Goal: Task Accomplishment & Management: Manage account settings

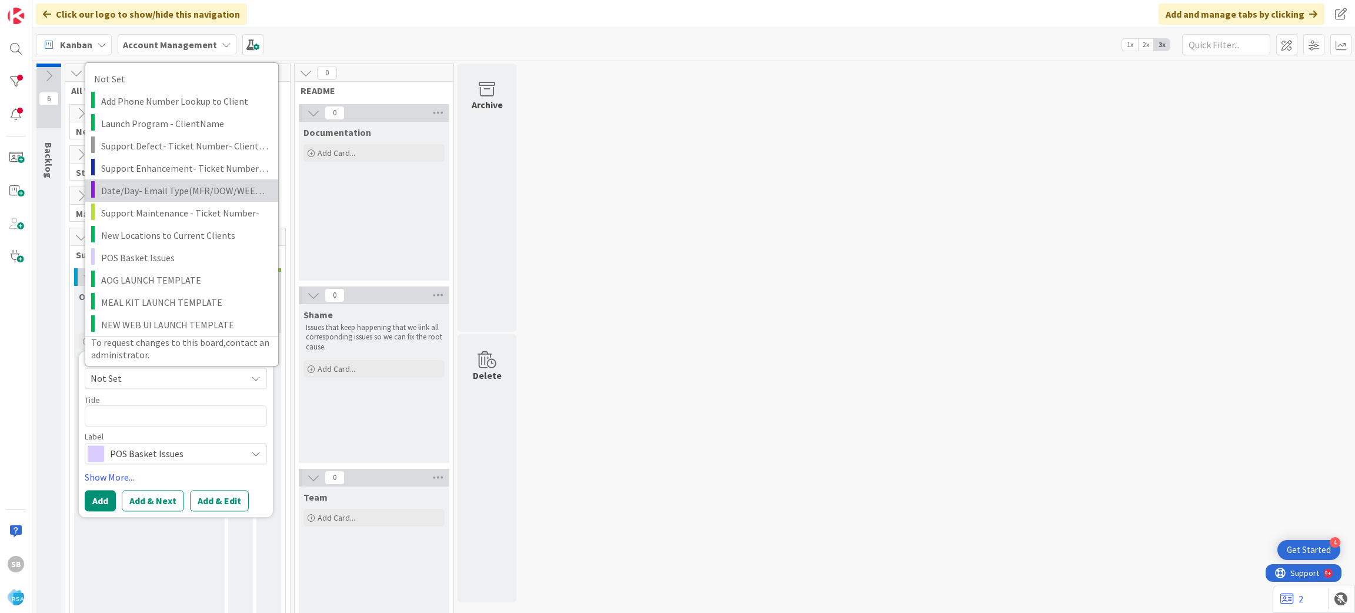
click at [160, 179] on link "Date/Day- Email Type(MFR/DOW/WEEKLY AD)" at bounding box center [181, 190] width 193 height 22
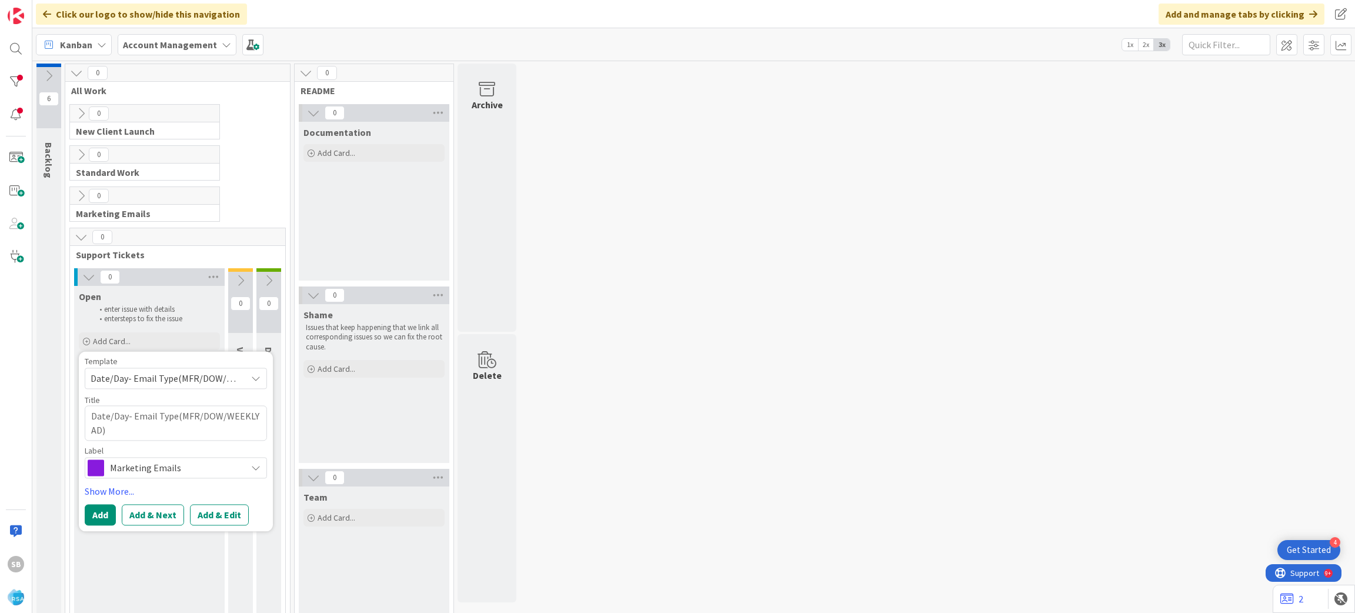
click at [141, 380] on span "Date/Day- Email Type(MFR/DOW/WEEKLY AD)" at bounding box center [164, 378] width 147 height 15
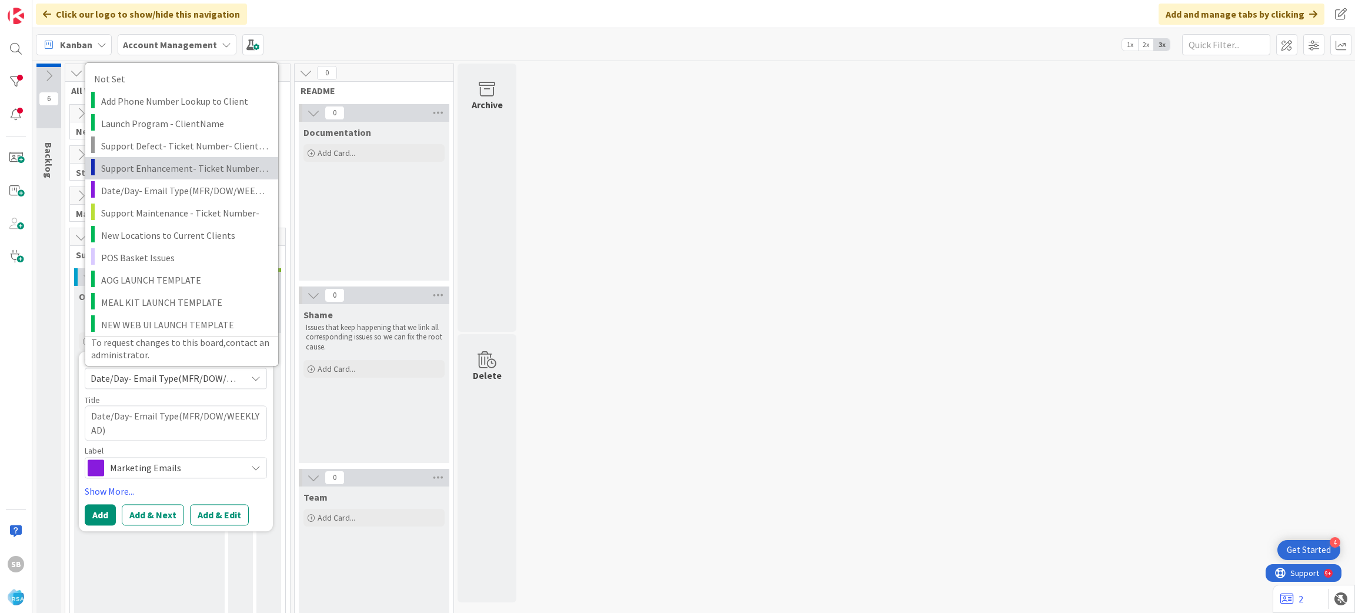
click at [165, 168] on span "Support Enhancement- Ticket Number- Client Name- Product Name" at bounding box center [185, 167] width 168 height 15
type textarea "x"
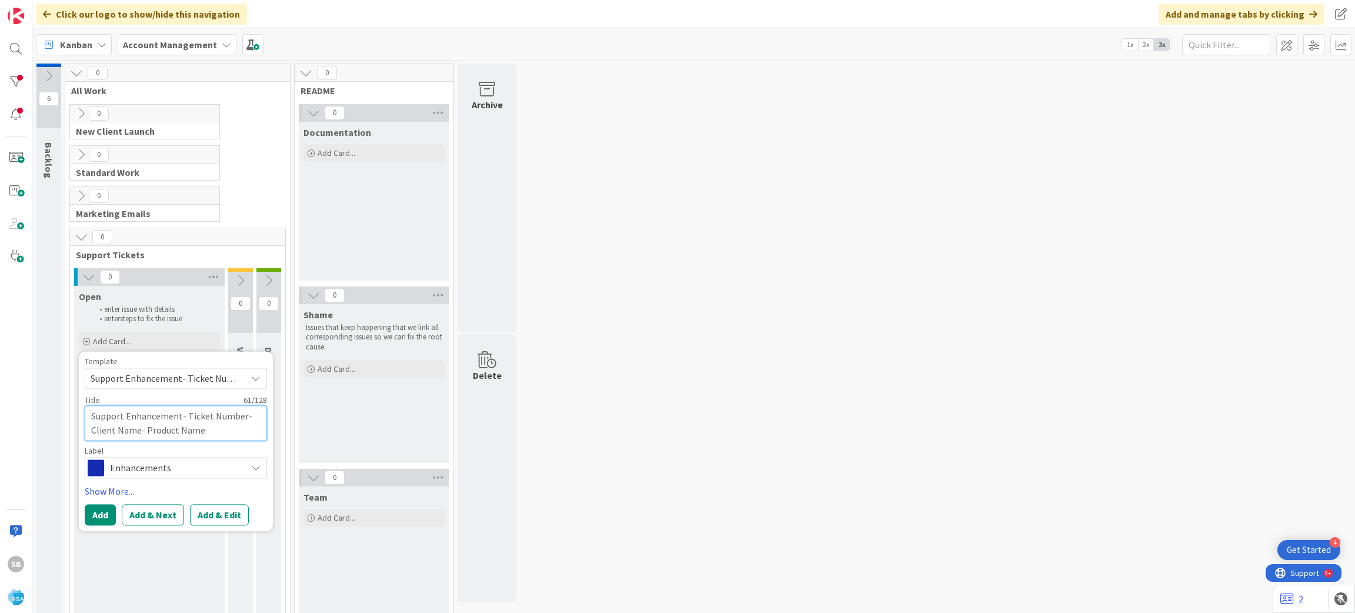
drag, startPoint x: 186, startPoint y: 419, endPoint x: 235, endPoint y: 423, distance: 49.0
click at [235, 423] on textarea "Support Enhancement- Ticket Number- Client Name- Product Name" at bounding box center [176, 422] width 182 height 35
type textarea "Support Enhancement-"
type textarea "x"
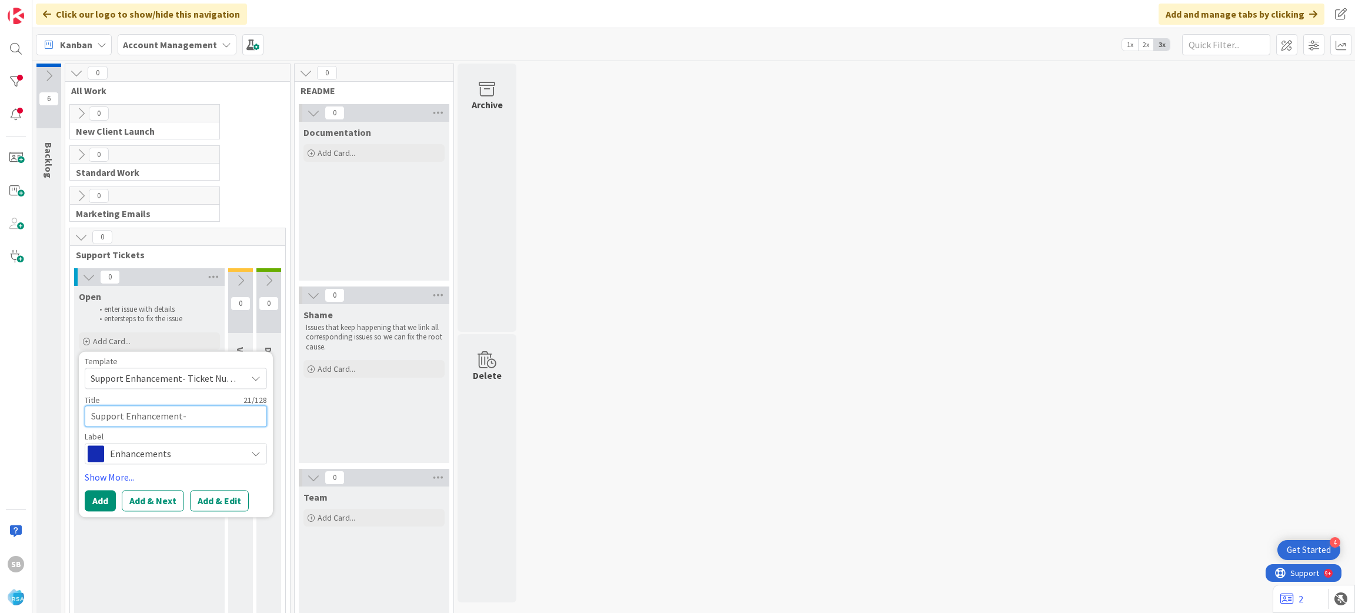
paste textarea "304711"
type textarea "Support Enhancement- 304711"
type textarea "x"
type textarea "Support Enhancement- 304711"
type textarea "x"
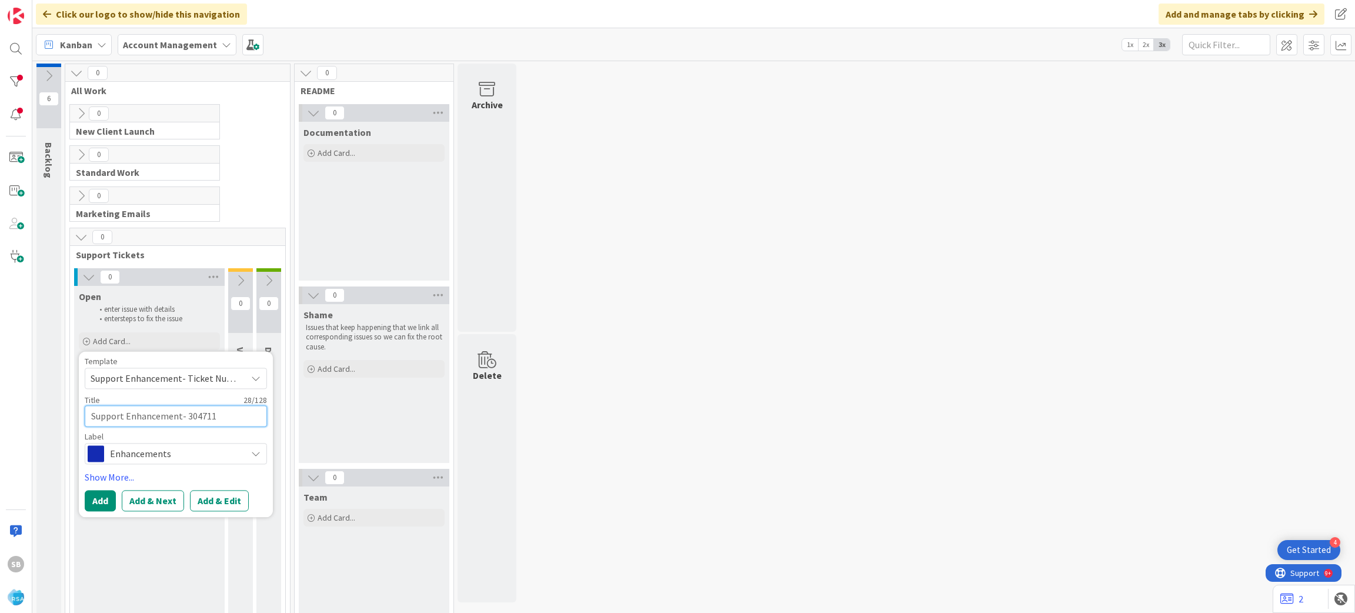
type textarea "Support Enhancement- 304711 -"
type textarea "x"
type textarea "Support Enhancement- 304711 -"
type textarea "x"
paste textarea "Buche Foods"
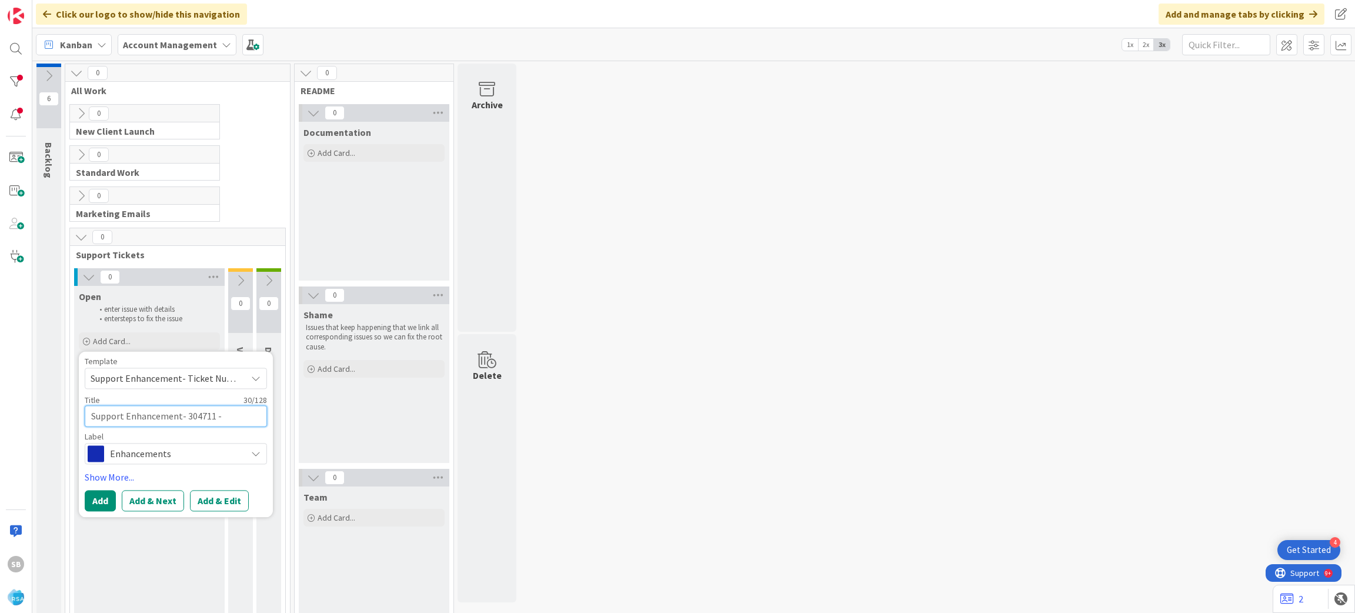
type textarea "Support Enhancement- 304711 - Buche Foods"
type textarea "x"
type textarea "Support Enhancement- 304711 - Buche Foods"
type textarea "x"
type textarea "Support Enhancement- 304711 - Buche Foods -"
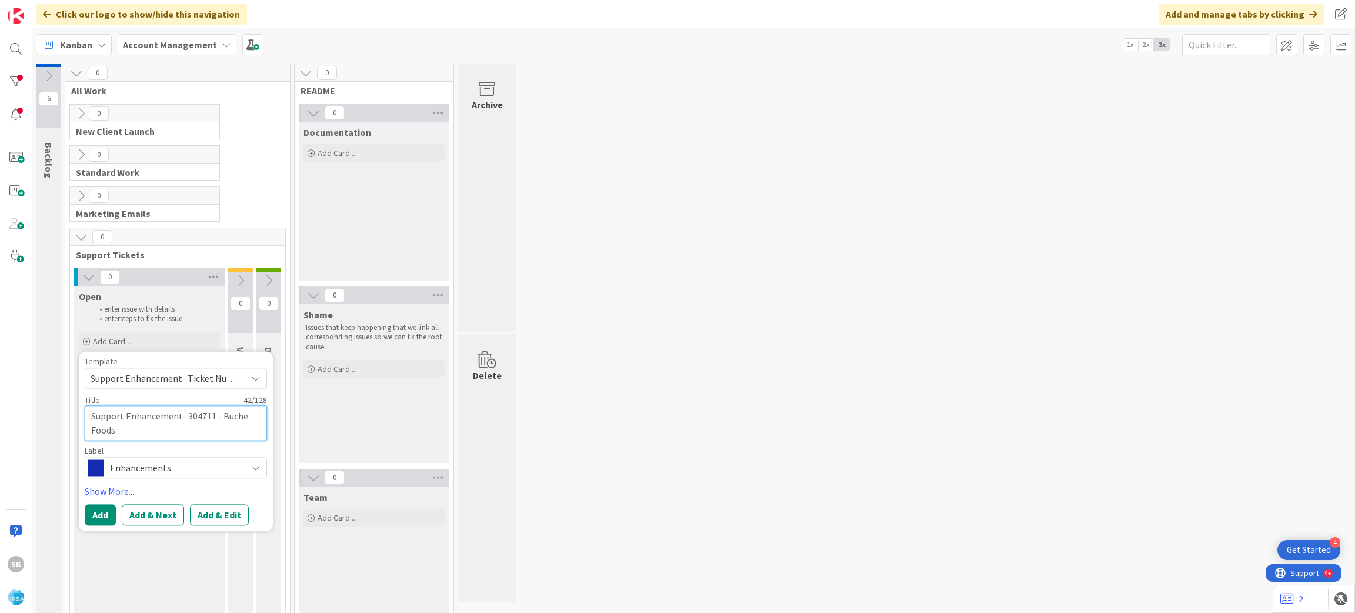
type textarea "x"
type textarea "Support Enhancement- 304711 - Buche Foods -"
type textarea "x"
paste textarea "Buche - Enable max value coupons"
type textarea "Support Enhancement- 304711 - Buche Foods - Buche - Enable max value coupons"
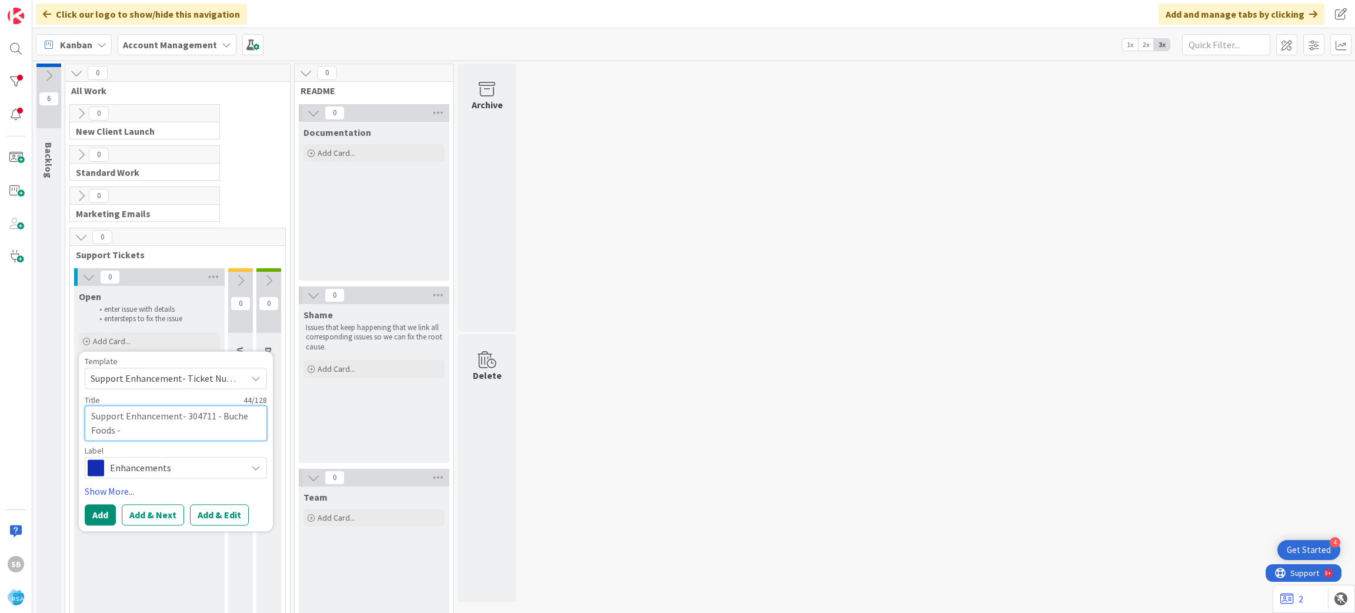
type textarea "x"
type textarea "Support Enhancement- 304711 - Buche Foods - Buche - Enable max value coupons"
type textarea "x"
type textarea "Support Enhancement- 304711 - Buche Foods - Buche - Enable max value coupons -"
type textarea "x"
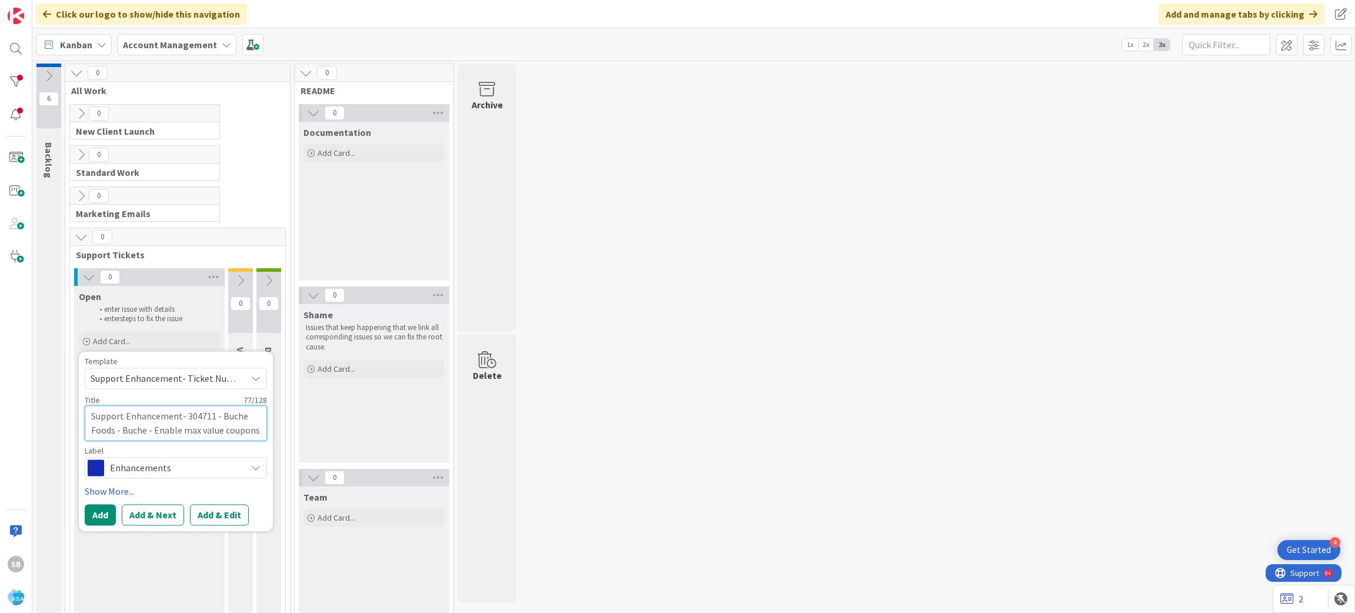
type textarea "Support Enhancement- 304711 - Buche Foods - Buche - Enable max value coupons -"
type textarea "x"
type textarea "Support Enhancement- 304711 - Buche Foods - Buche - Enable max value coupons - R"
type textarea "x"
type textarea "Support Enhancement- 304711 - Buche Foods - Buche - Enable max value coupons - …"
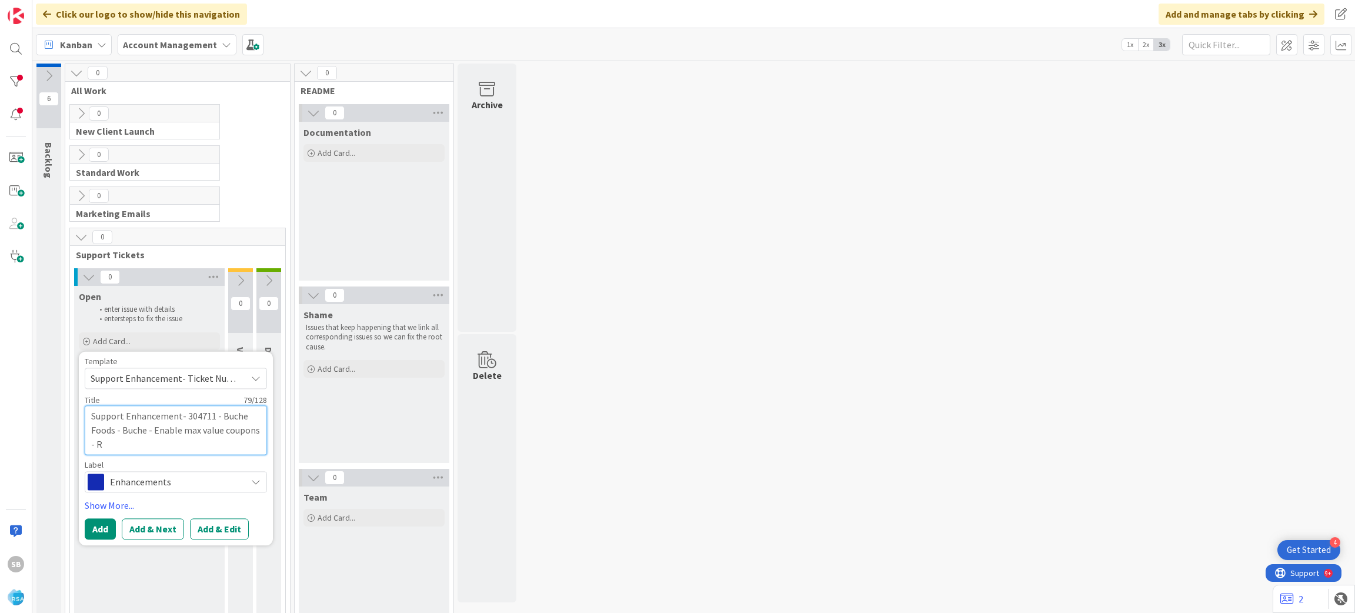
type textarea "x"
type textarea "Support Enhancement- 304711 - Buche Foods - Buche - Enable max value coupons - R"
type textarea "x"
type textarea "Support Enhancement- 304711 - Buche Foods - Buche - Enable max value coupons - …"
type textarea "x"
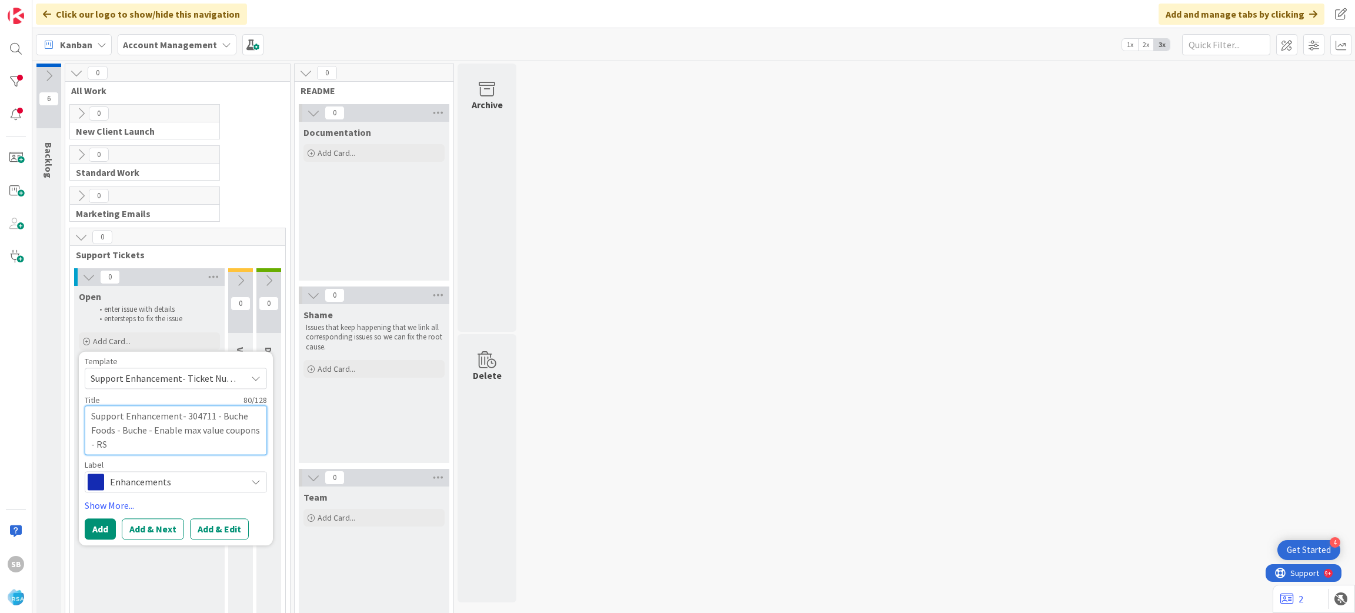
type textarea "Support Enhancement- 304711 - Buche Foods - Buche - Enable max value coupons - …"
type textarea "x"
type textarea "Support Enhancement- 304711 - Buche Foods - Buche - Enable max value coupons - …"
click at [225, 525] on button "Add & Edit" at bounding box center [219, 528] width 59 height 21
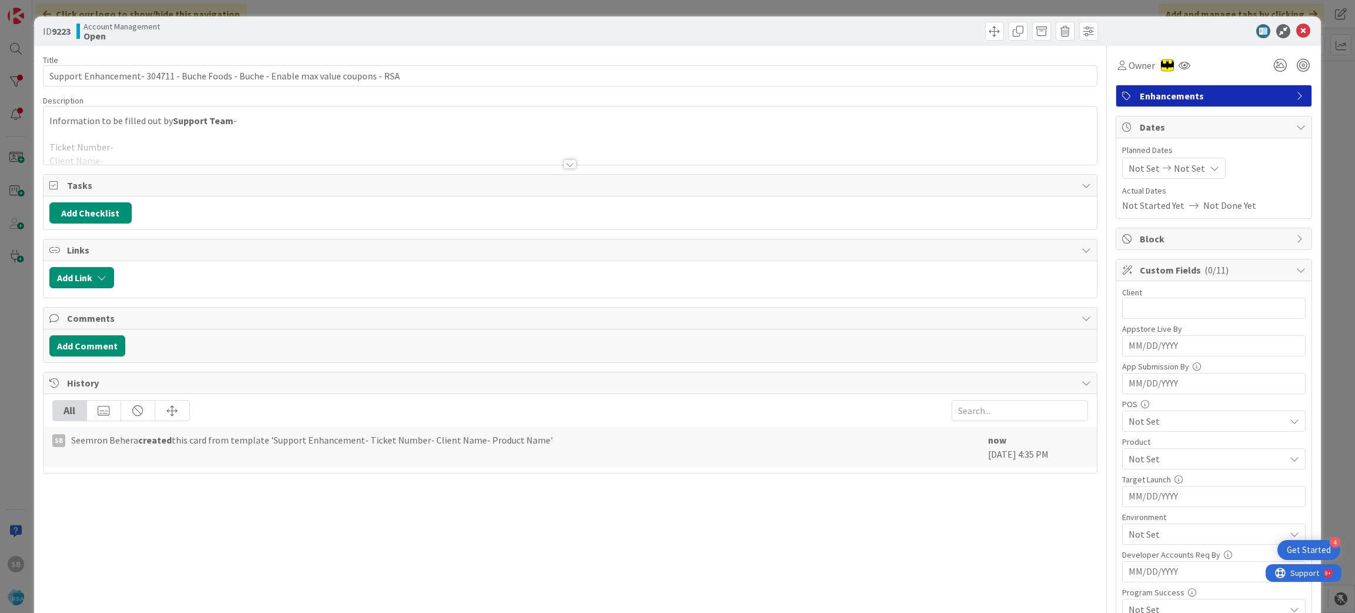
click at [245, 151] on div at bounding box center [571, 150] width 1054 height 30
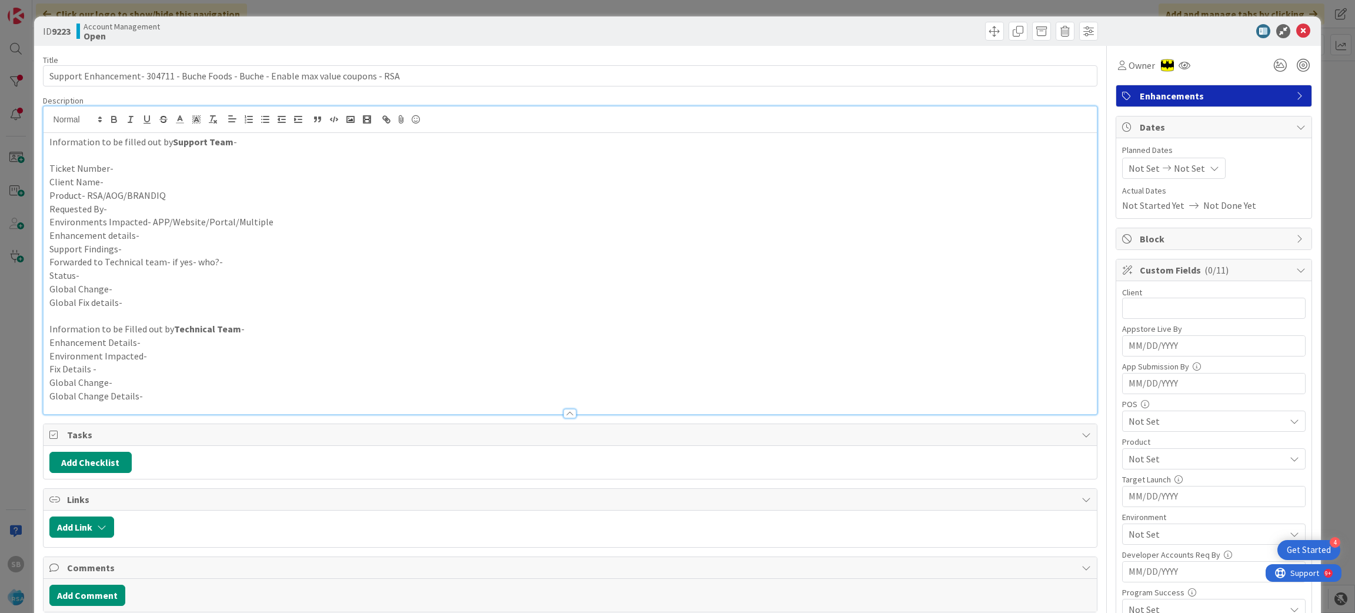
click at [126, 178] on p "Client Name-" at bounding box center [570, 182] width 1042 height 14
click at [129, 167] on p "Ticket Number-" at bounding box center [570, 169] width 1042 height 14
click at [125, 180] on p "Client Name-" at bounding box center [570, 182] width 1042 height 14
click at [170, 196] on p "Product- RSA/AOG/BRANDIQ" at bounding box center [570, 196] width 1042 height 14
click at [126, 217] on p "Environments Impacted- APP/Website/Portal/Multiple" at bounding box center [570, 222] width 1042 height 14
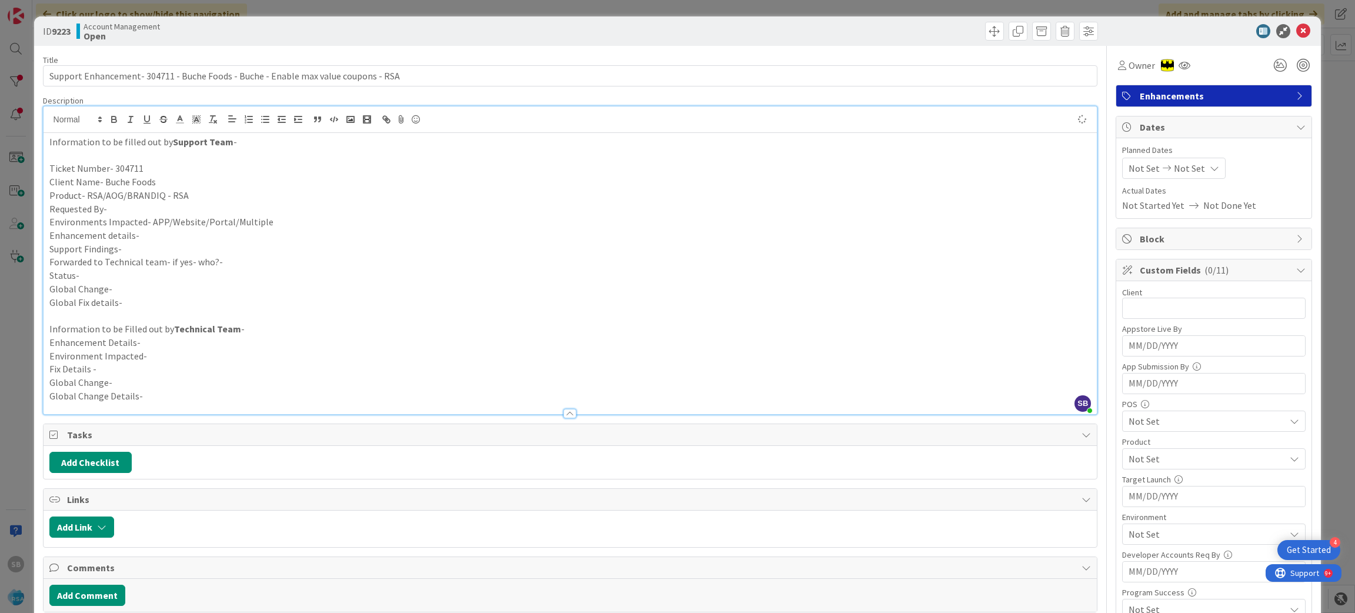
click at [110, 207] on p "Requested By-" at bounding box center [570, 209] width 1042 height 14
click at [294, 227] on p "Environments Impacted- APP/Website/Portal/Multiple" at bounding box center [570, 222] width 1042 height 14
click at [156, 236] on p "Enhancement details-" at bounding box center [570, 236] width 1042 height 14
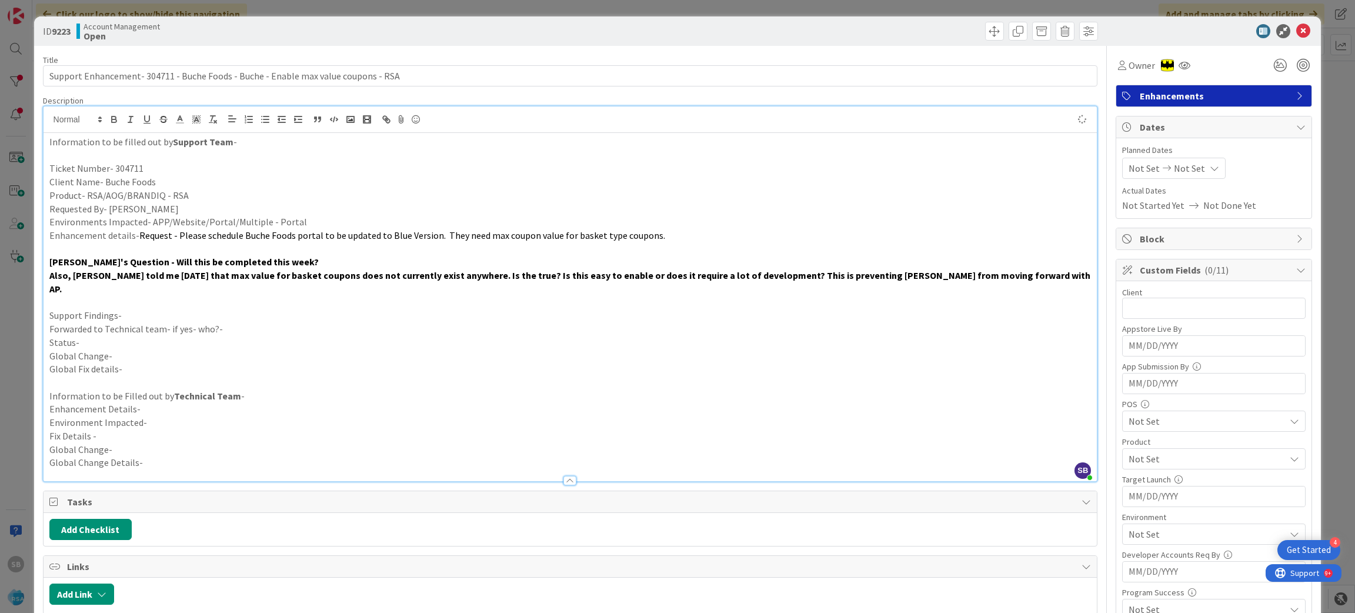
click at [102, 309] on p "Support Findings-" at bounding box center [570, 316] width 1042 height 14
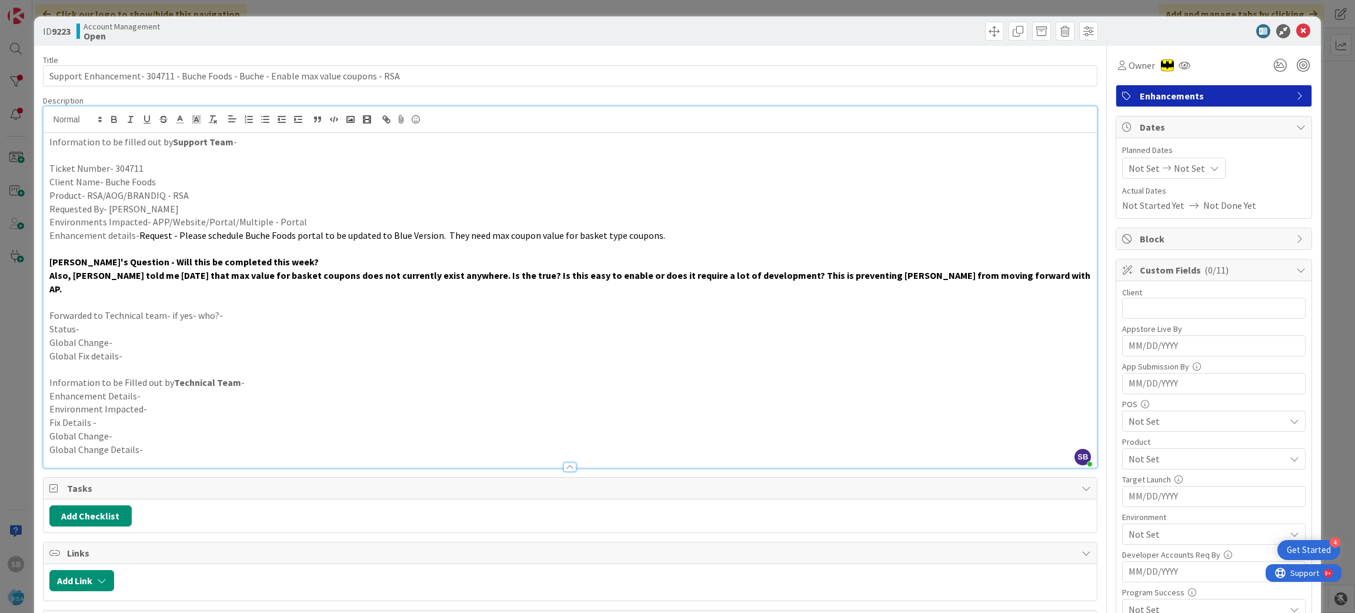
click at [237, 309] on p "Forwarded to Technical team- if yes- who?-" at bounding box center [570, 316] width 1042 height 14
click at [149, 309] on p "Forwarded to Technical team- if yes- who?- [PERSON_NAME] and [PERSON_NAME]" at bounding box center [570, 316] width 1042 height 14
click at [147, 322] on p "Status-" at bounding box center [570, 329] width 1042 height 14
click at [1129, 173] on span "Not Set" at bounding box center [1144, 168] width 31 height 14
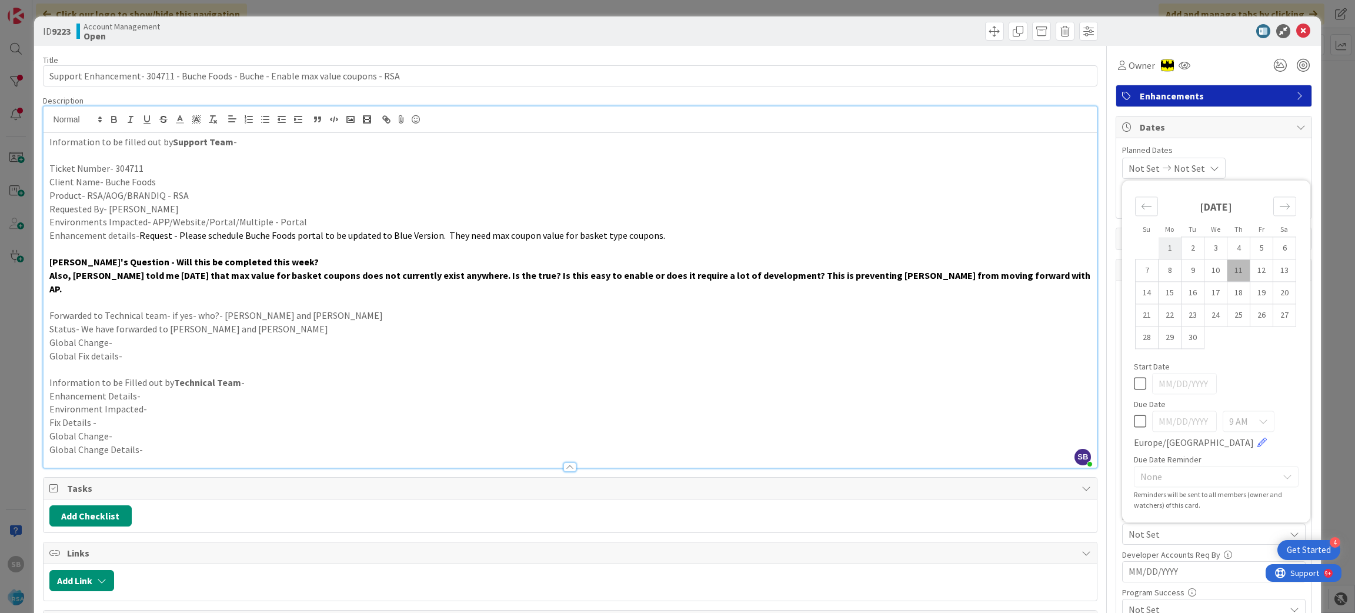
click at [1159, 248] on td "1" at bounding box center [1170, 248] width 23 height 22
type input "[DATE]"
click at [1250, 271] on td "12" at bounding box center [1261, 270] width 23 height 22
type input "[DATE]"
click at [1266, 155] on span "Planned Dates" at bounding box center [1214, 150] width 184 height 12
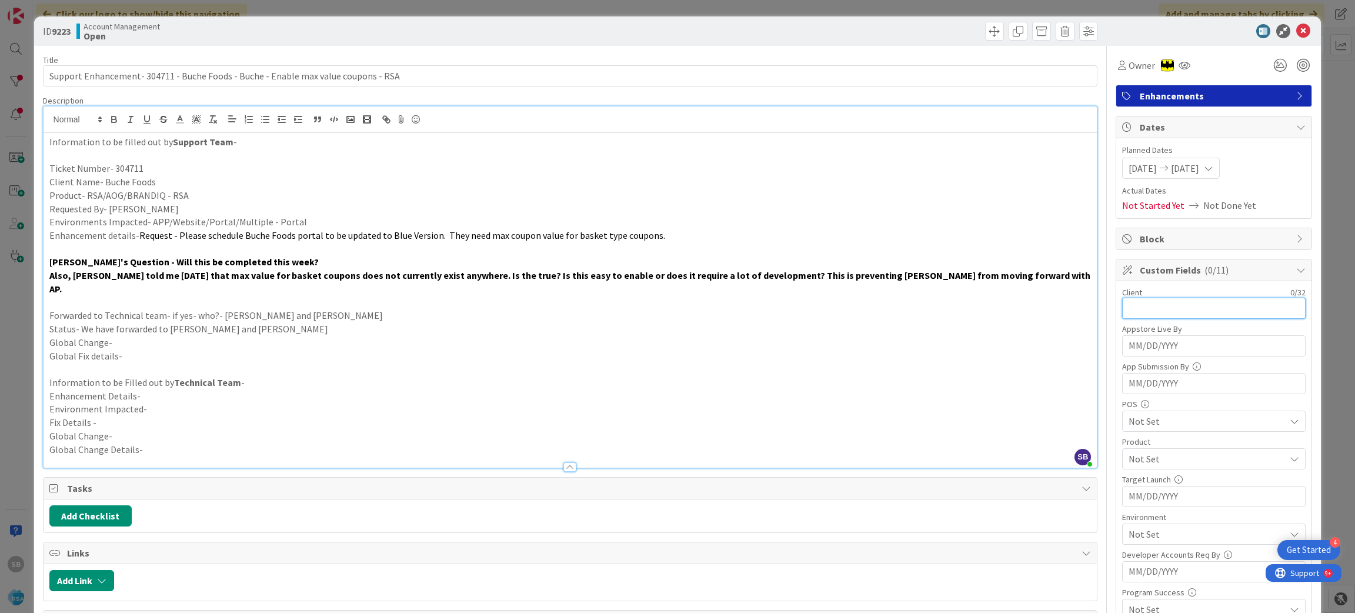
click at [1156, 317] on input "text" at bounding box center [1214, 308] width 184 height 21
type input "V"
type input "Buche Foods"
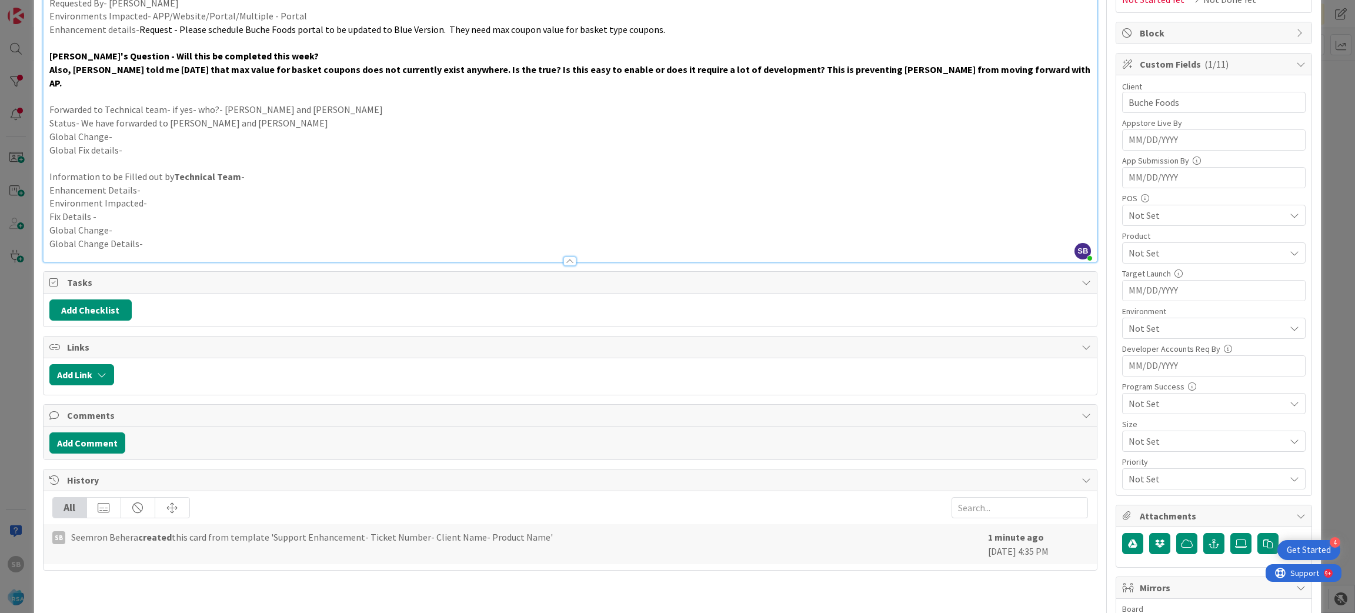
click at [1139, 255] on span "Not Set" at bounding box center [1207, 253] width 156 height 14
click at [1146, 280] on link "RSA" at bounding box center [1211, 280] width 187 height 21
click at [1181, 260] on span "RSA" at bounding box center [1207, 253] width 156 height 14
click at [1151, 330] on span "Not Set" at bounding box center [1207, 328] width 156 height 14
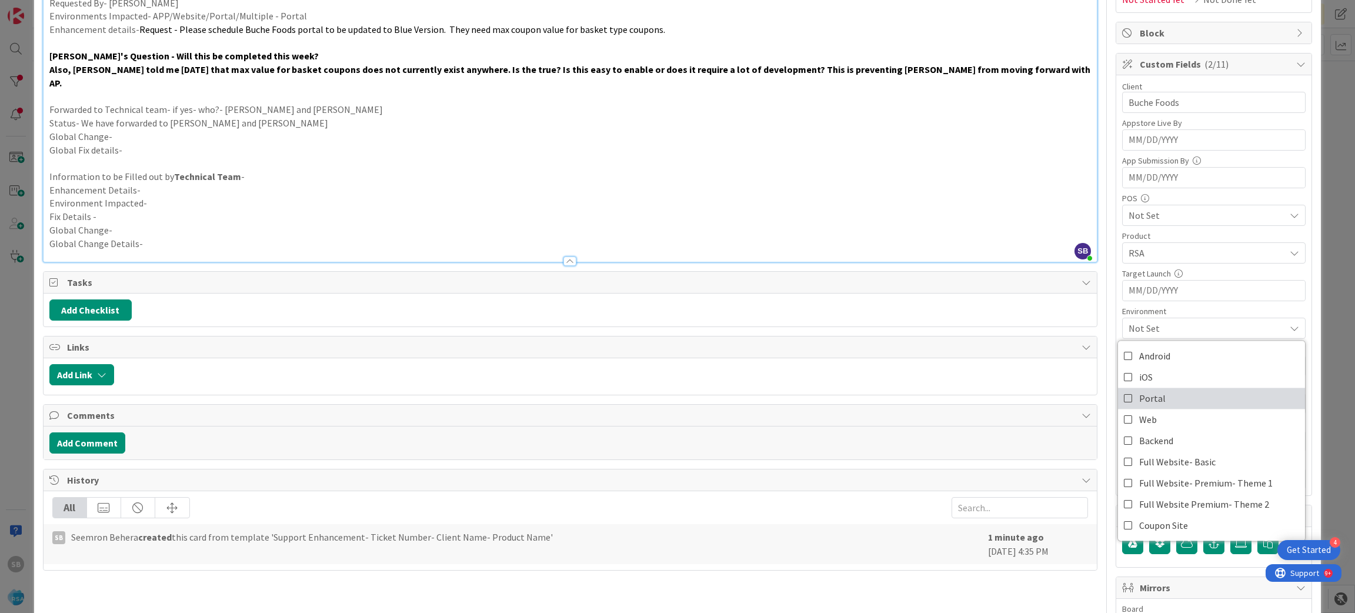
click at [1144, 397] on span "Portal" at bounding box center [1152, 398] width 26 height 18
click at [1155, 339] on div "Portal" at bounding box center [1214, 328] width 184 height 21
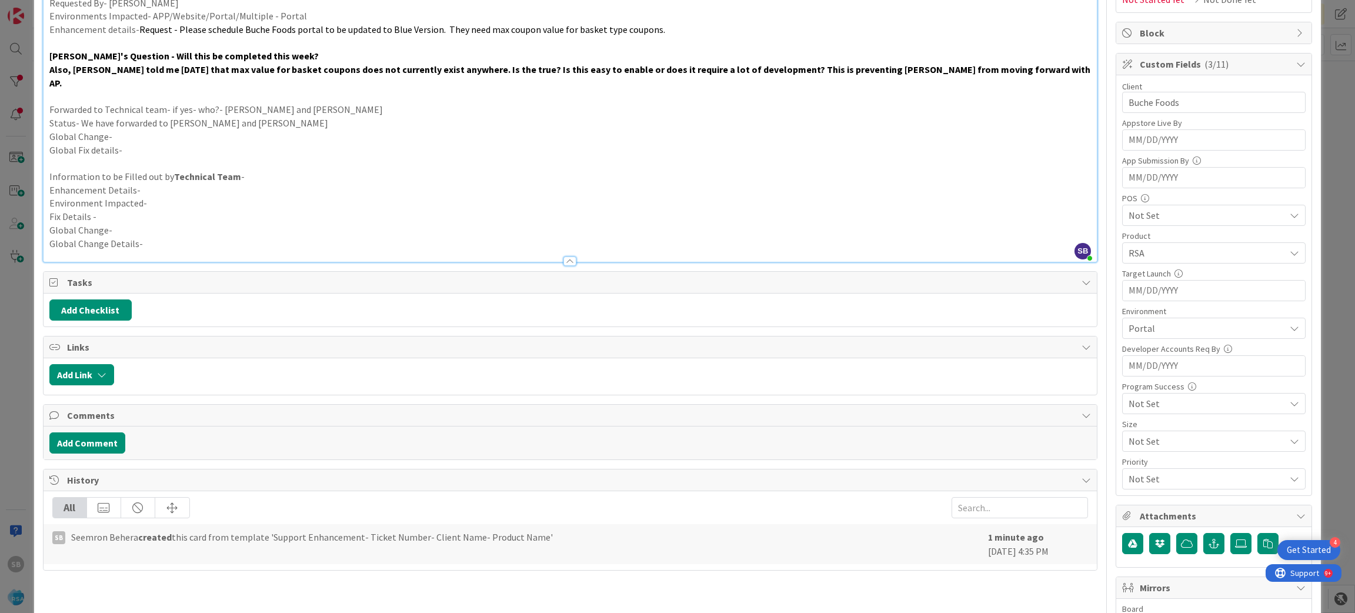
scroll to position [327, 0]
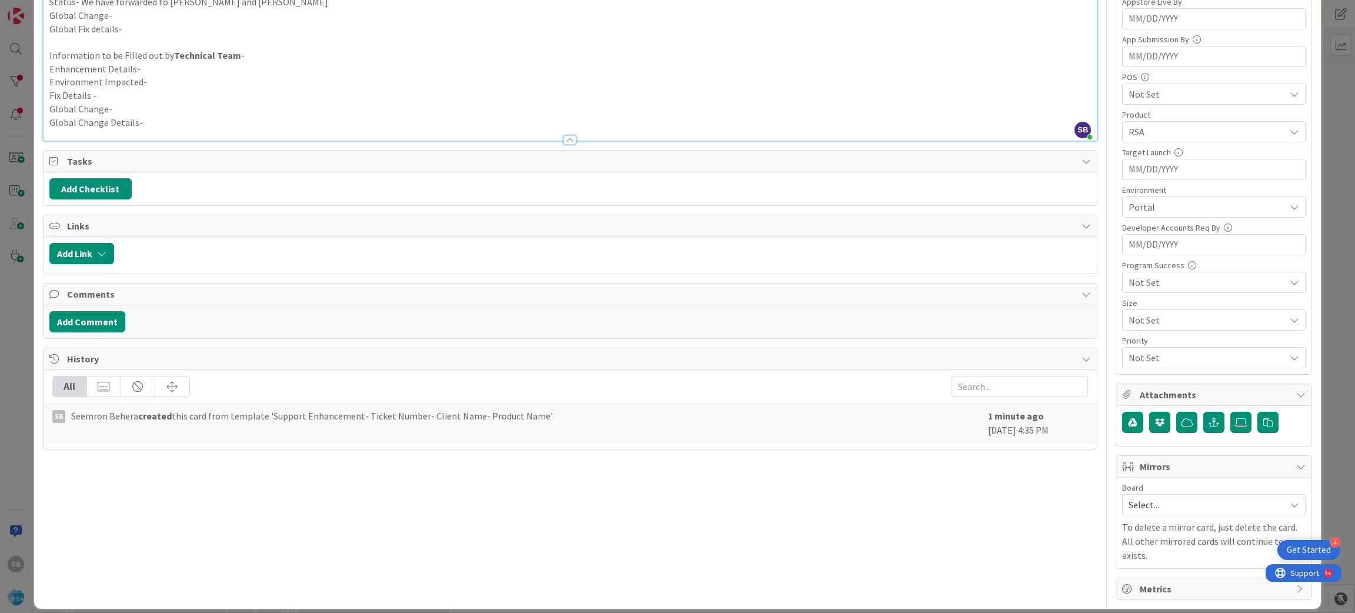
click at [1190, 504] on span "Select..." at bounding box center [1204, 504] width 151 height 16
click at [1177, 589] on span "Software Development" at bounding box center [1221, 581] width 155 height 18
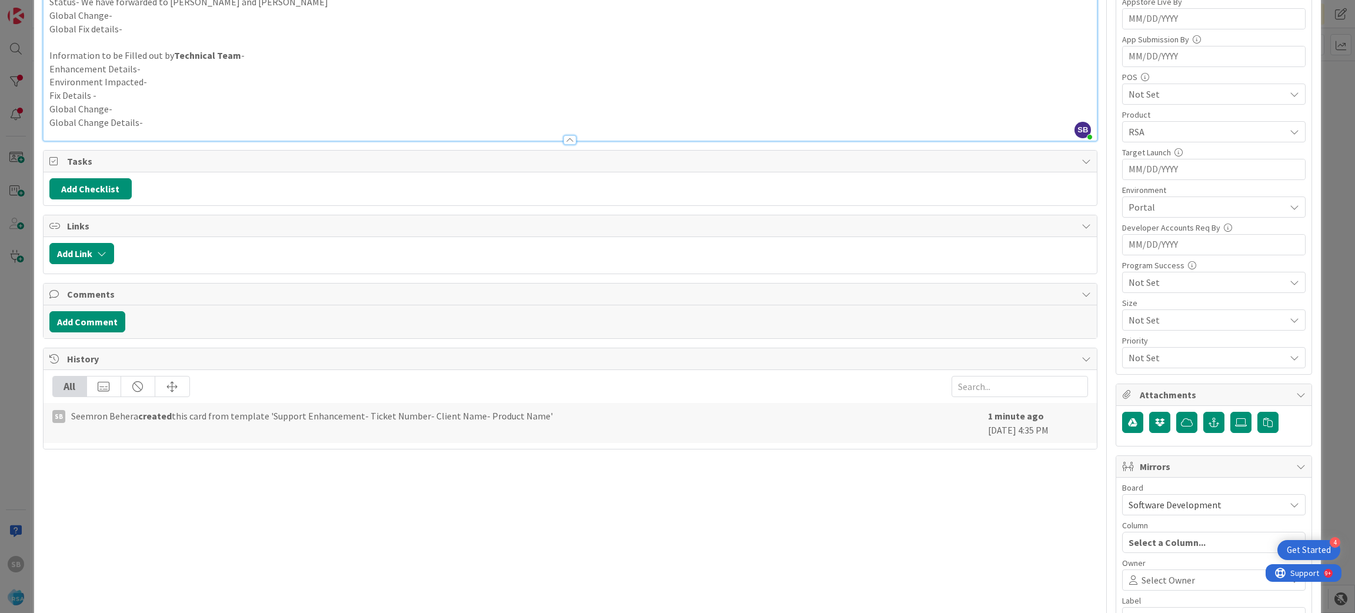
click at [1152, 574] on div "Select Owner" at bounding box center [1214, 579] width 184 height 21
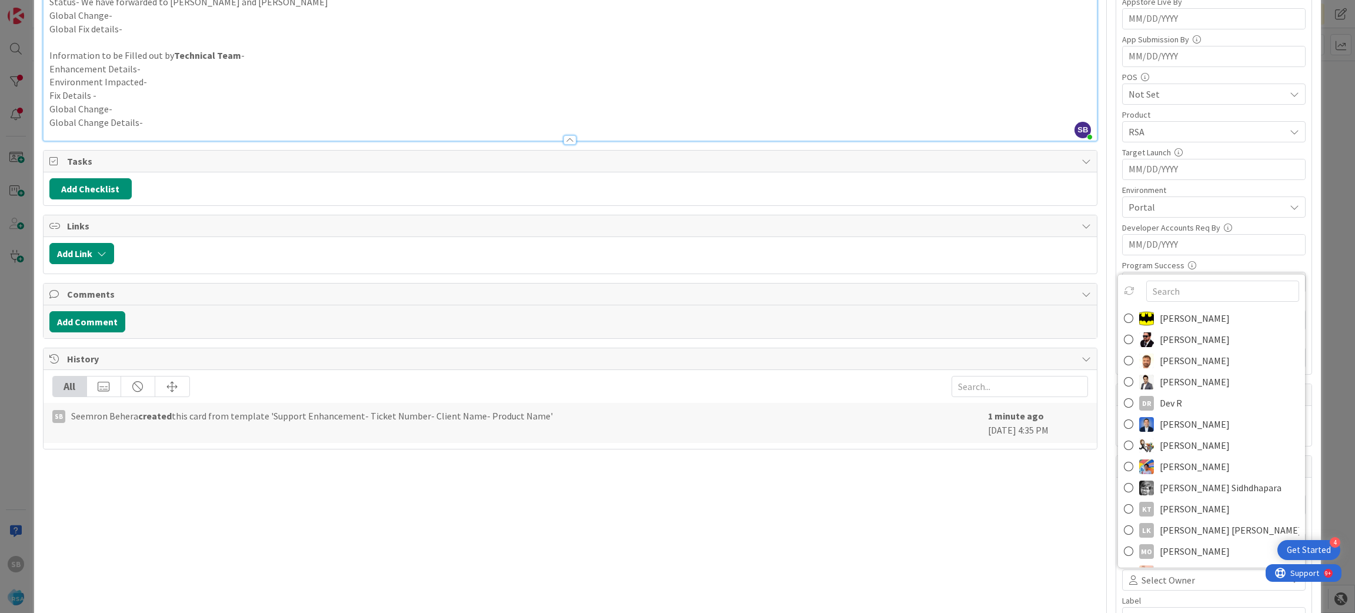
scroll to position [334, 0]
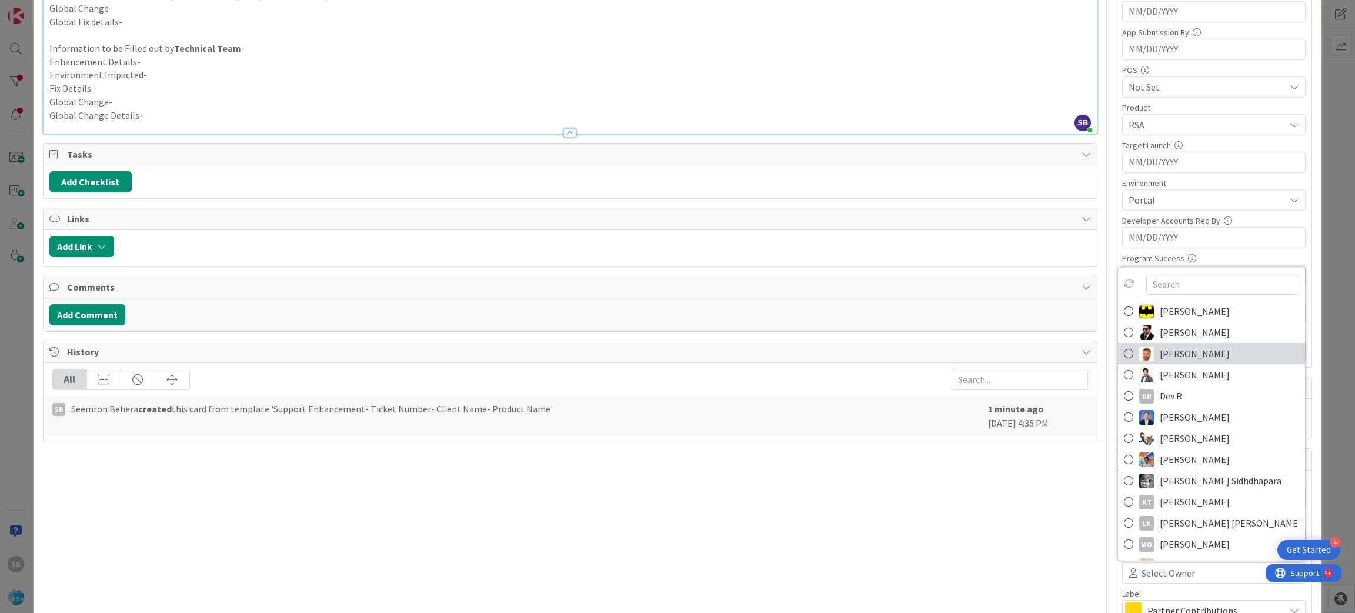
click at [1165, 358] on span "[PERSON_NAME]" at bounding box center [1195, 354] width 70 height 18
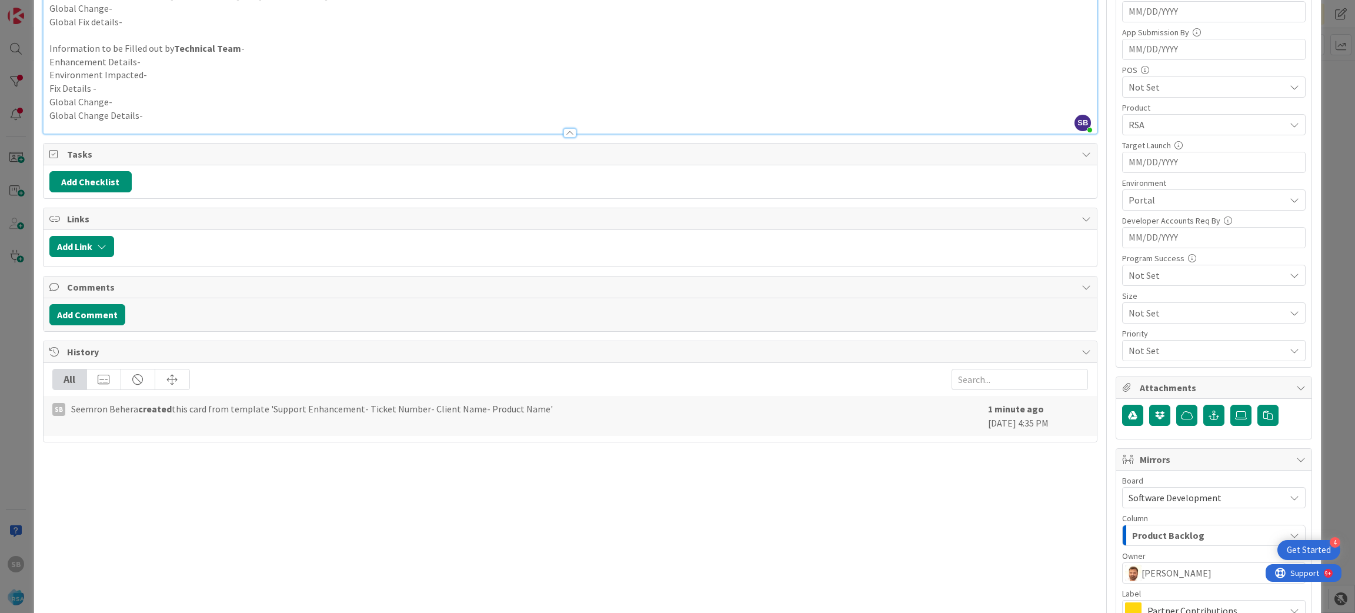
scroll to position [468, 0]
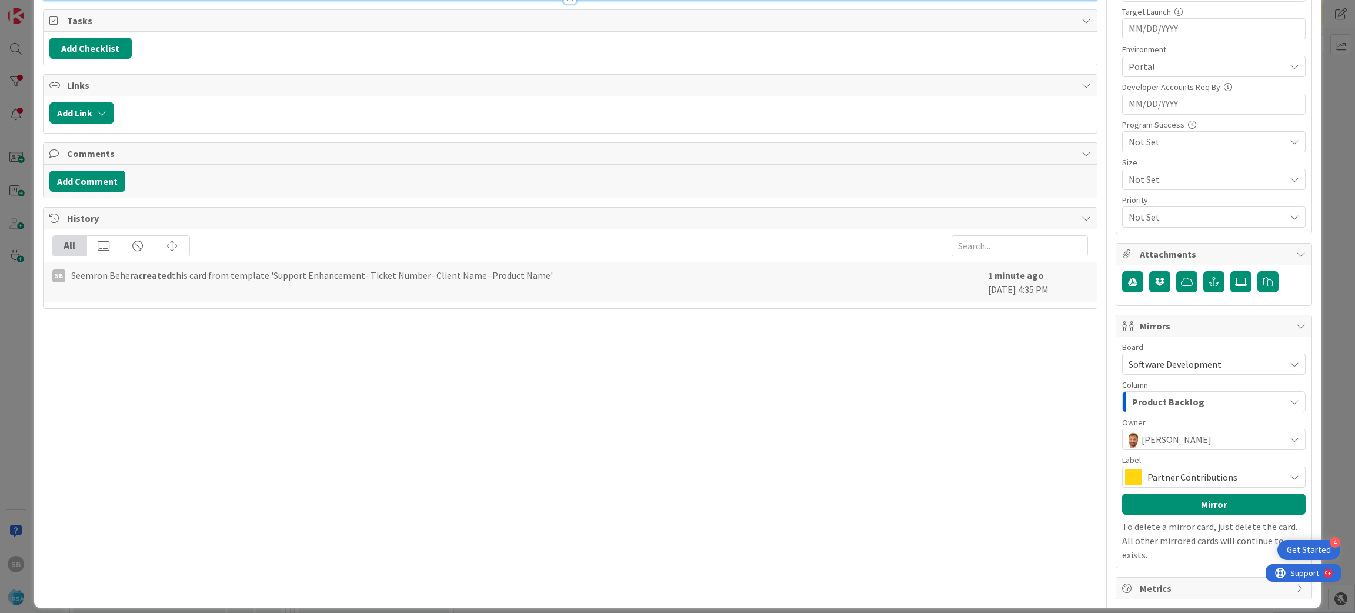
click at [1188, 474] on span "Partner Contributions" at bounding box center [1214, 477] width 132 height 16
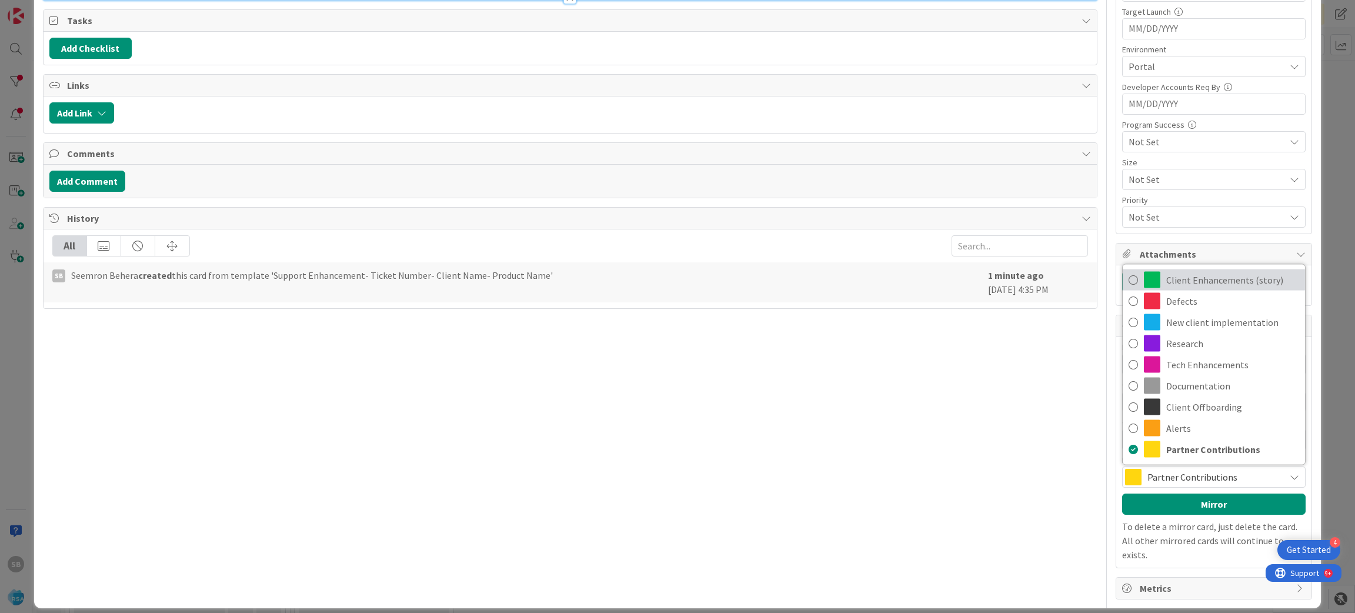
click at [1176, 282] on span "Client Enhancements (story)" at bounding box center [1232, 280] width 133 height 18
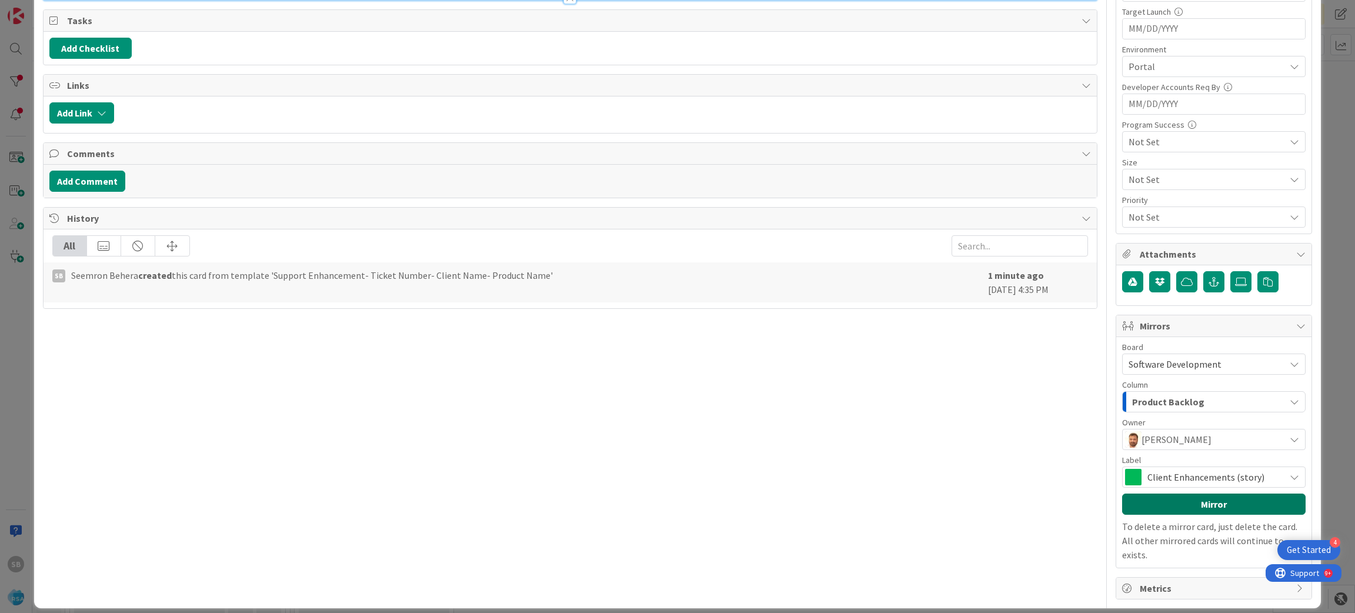
click at [1200, 502] on button "Mirror" at bounding box center [1214, 503] width 184 height 21
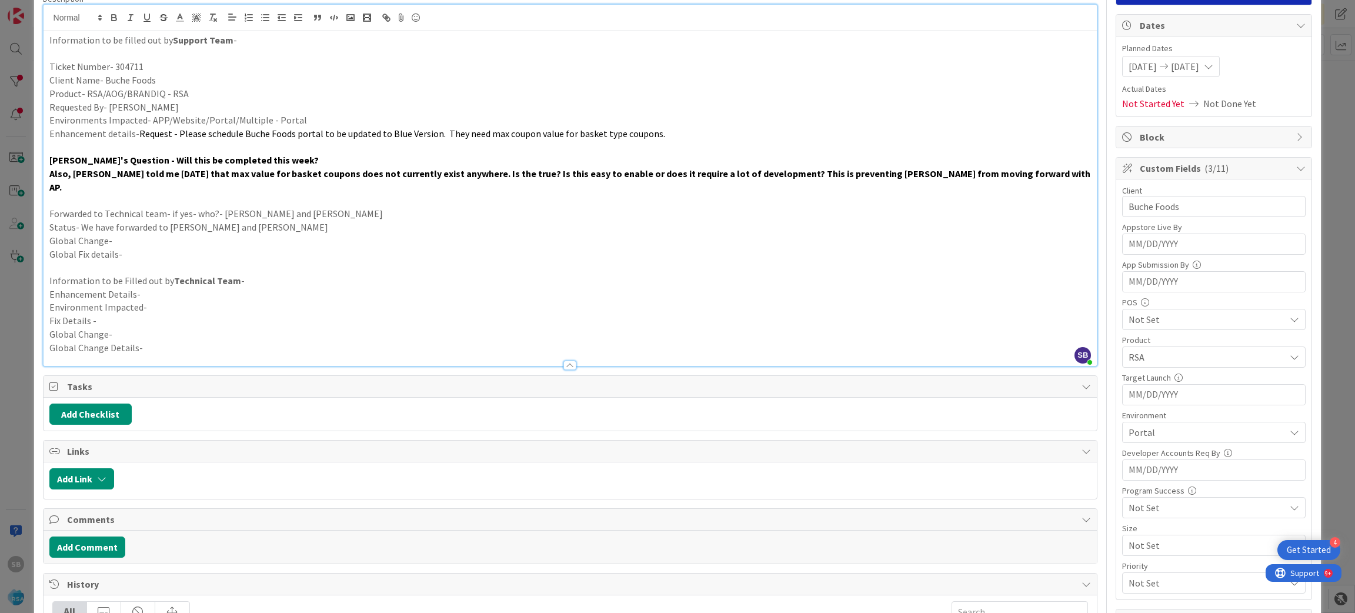
scroll to position [0, 0]
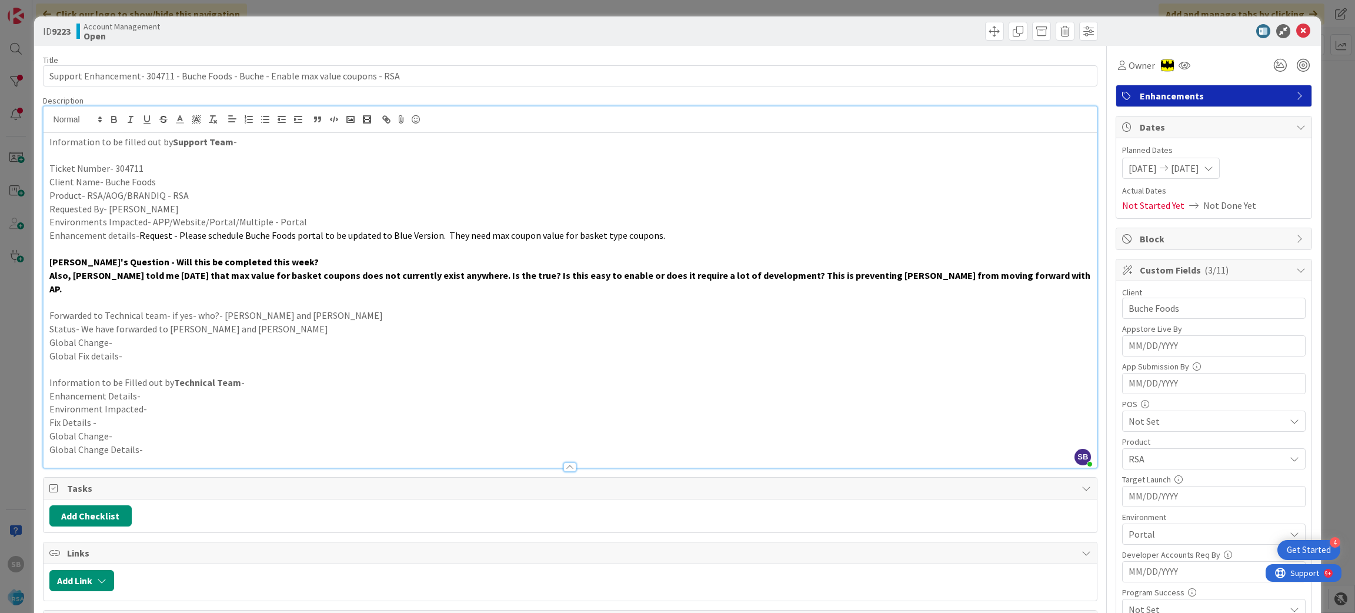
click at [1296, 28] on icon at bounding box center [1303, 31] width 14 height 14
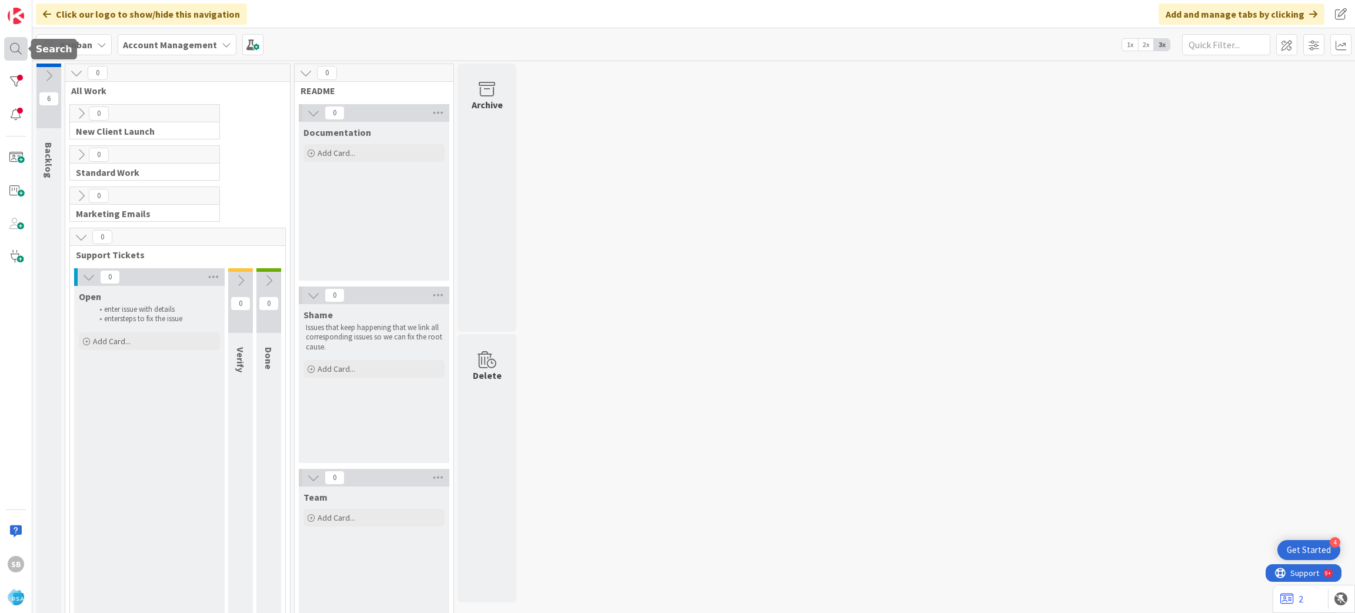
click at [6, 53] on div at bounding box center [16, 49] width 24 height 24
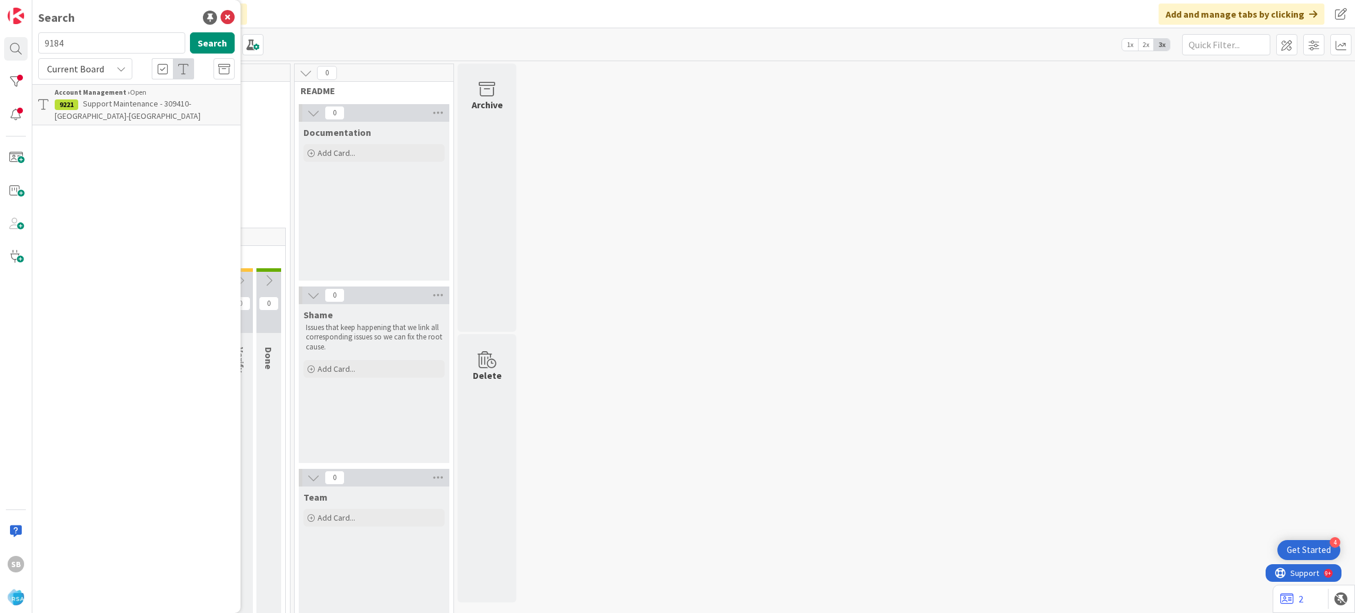
type input "9184"
click at [145, 102] on span "Support Enhancement- 304711- Buche Foods- RSA" at bounding box center [135, 109] width 161 height 23
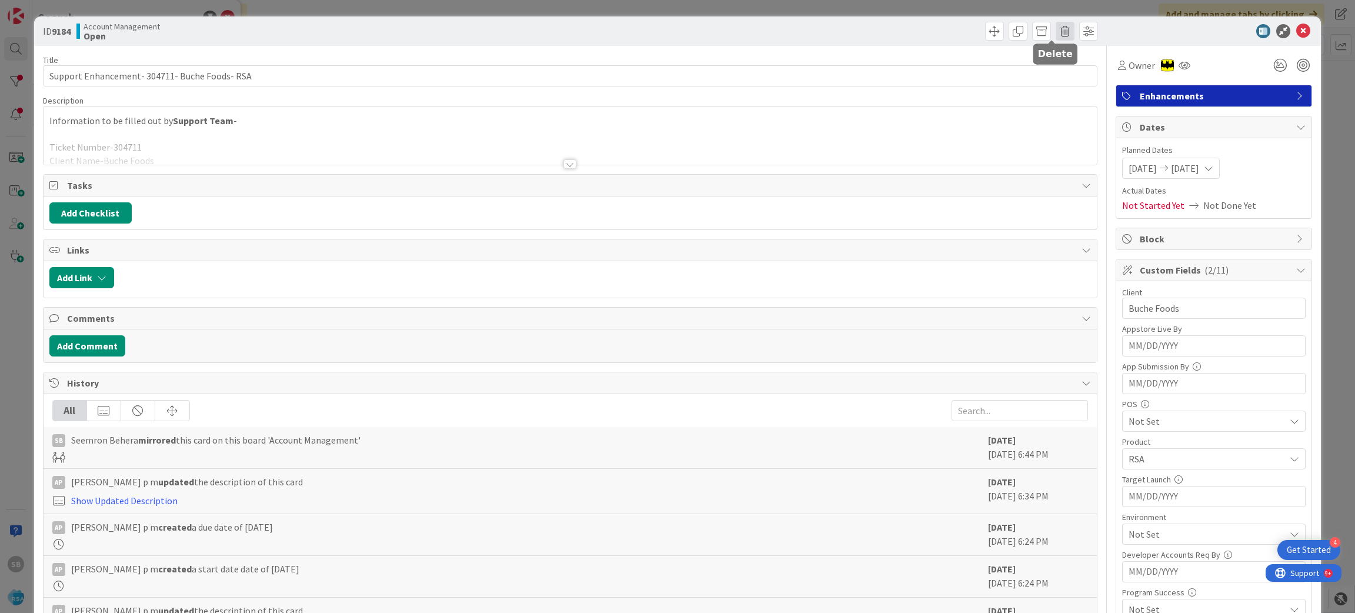
click at [1056, 32] on span at bounding box center [1065, 31] width 19 height 19
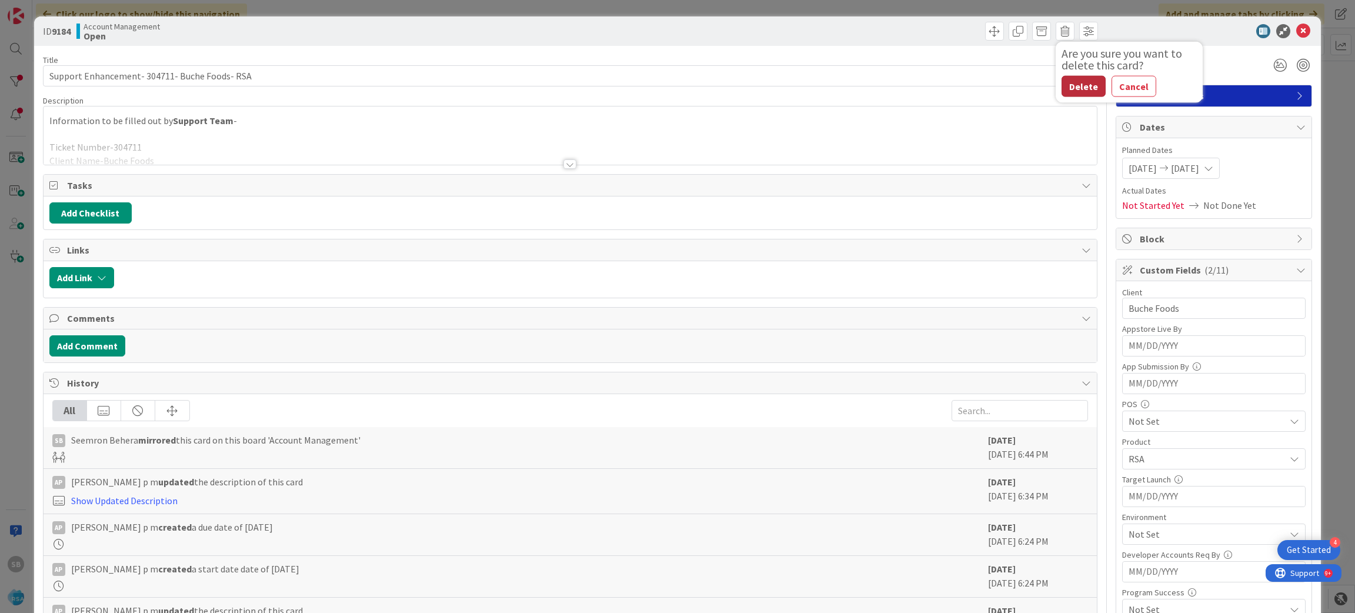
click at [1078, 85] on button "Delete" at bounding box center [1084, 86] width 44 height 21
